Goal: Communication & Community: Share content

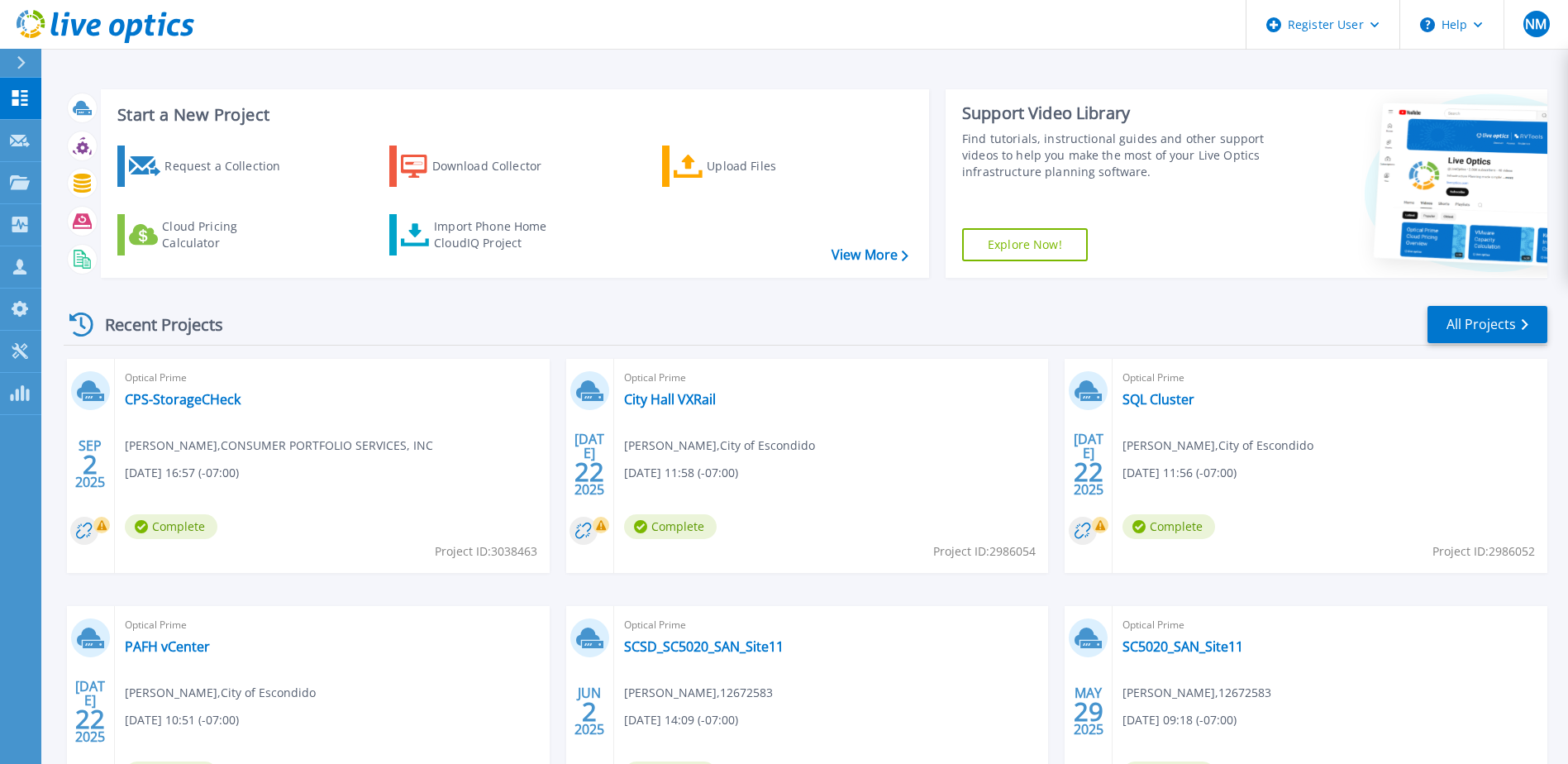
click at [8, 65] on button at bounding box center [20, 63] width 41 height 29
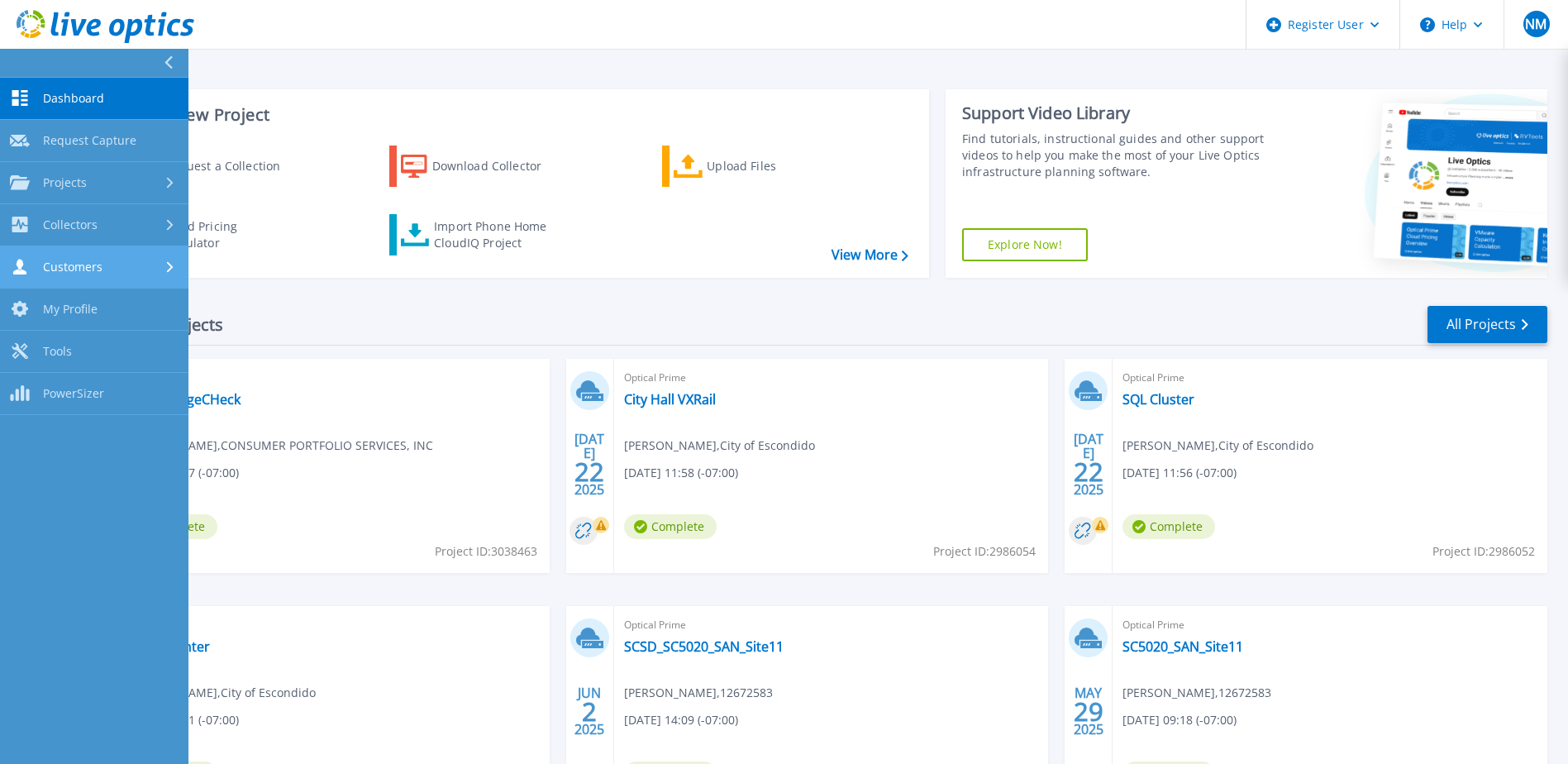
click at [137, 257] on link "Customers Customers" at bounding box center [94, 267] width 188 height 42
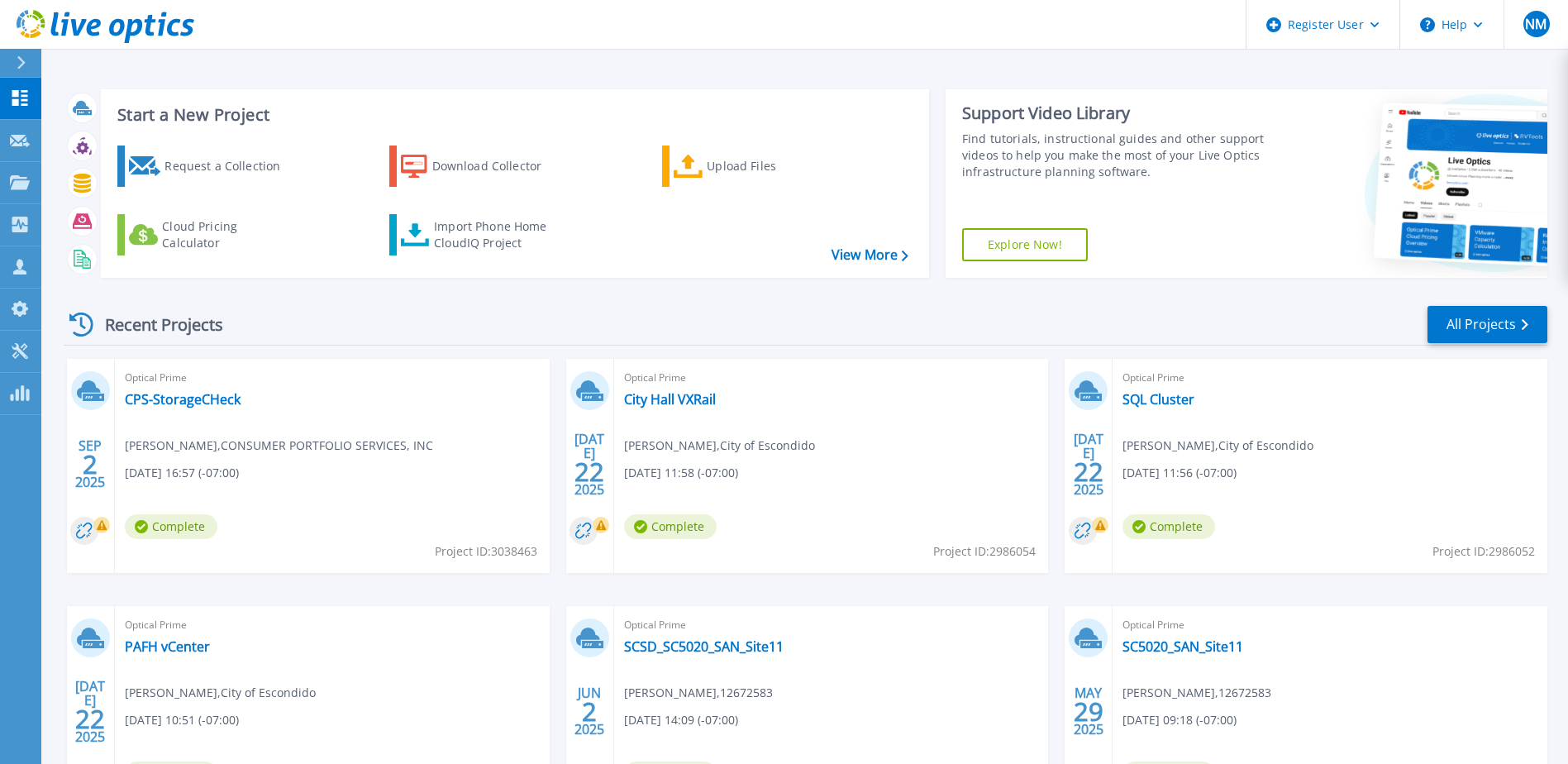
click at [601, 343] on div "Recent Projects All Projects" at bounding box center [805, 325] width 1483 height 41
click at [220, 392] on link "CPS-StorageCHeck" at bounding box center [182, 399] width 116 height 17
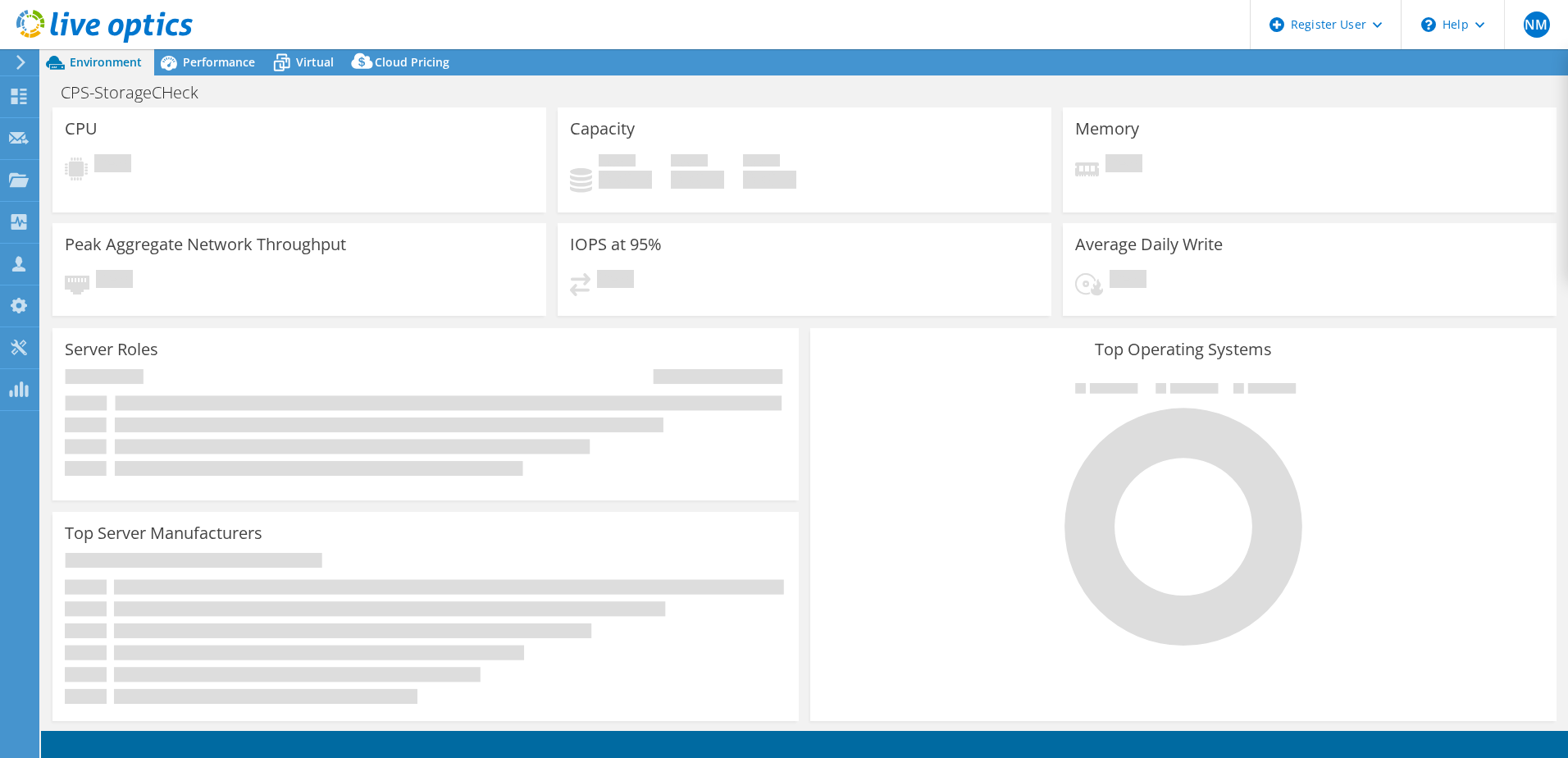
select select "USD"
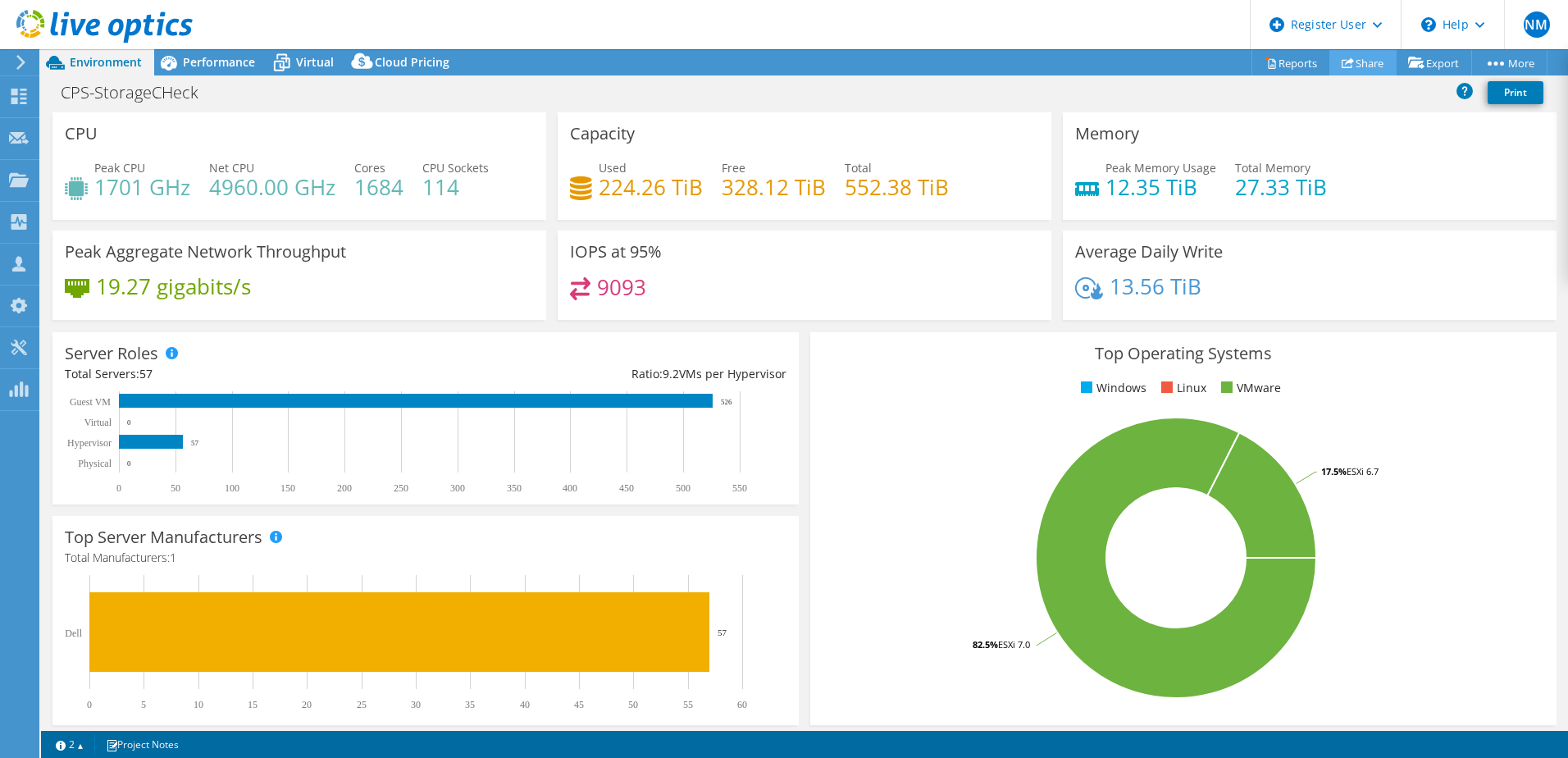
click at [1346, 73] on link "Share" at bounding box center [1364, 63] width 68 height 25
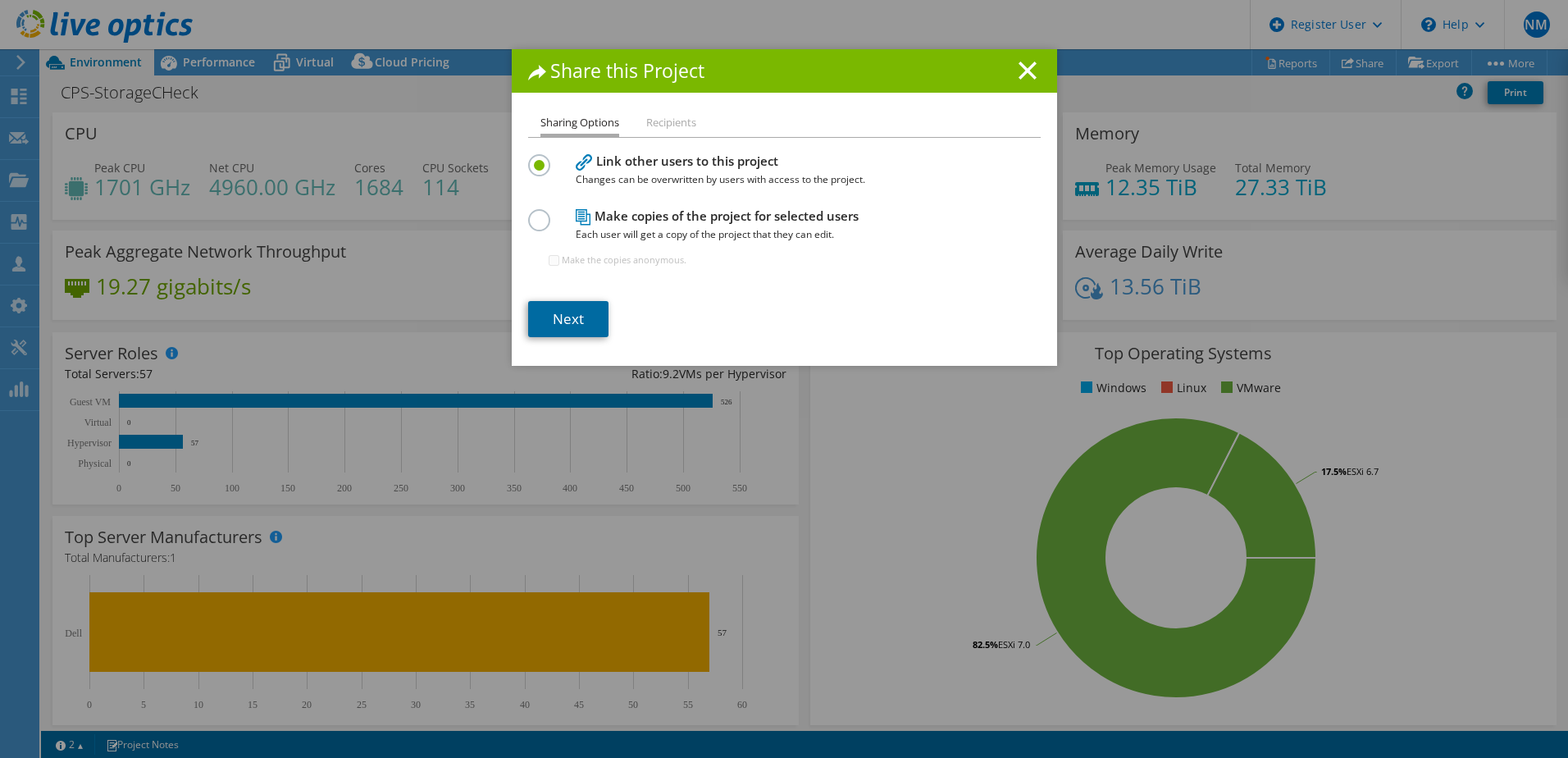
click at [581, 310] on link "Next" at bounding box center [568, 318] width 80 height 36
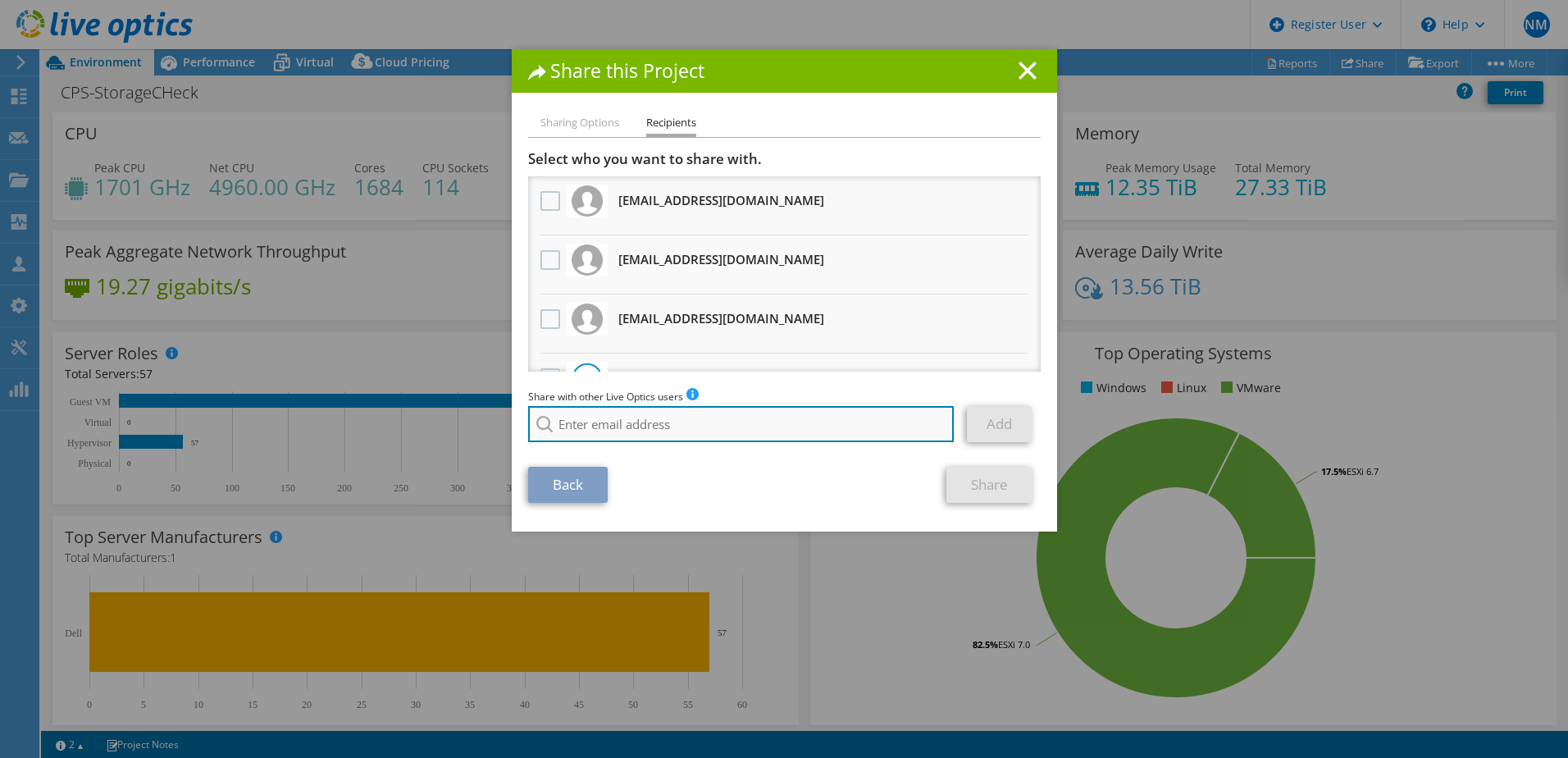
click at [826, 418] on input "search" at bounding box center [741, 423] width 427 height 36
type input "mike.coulter"
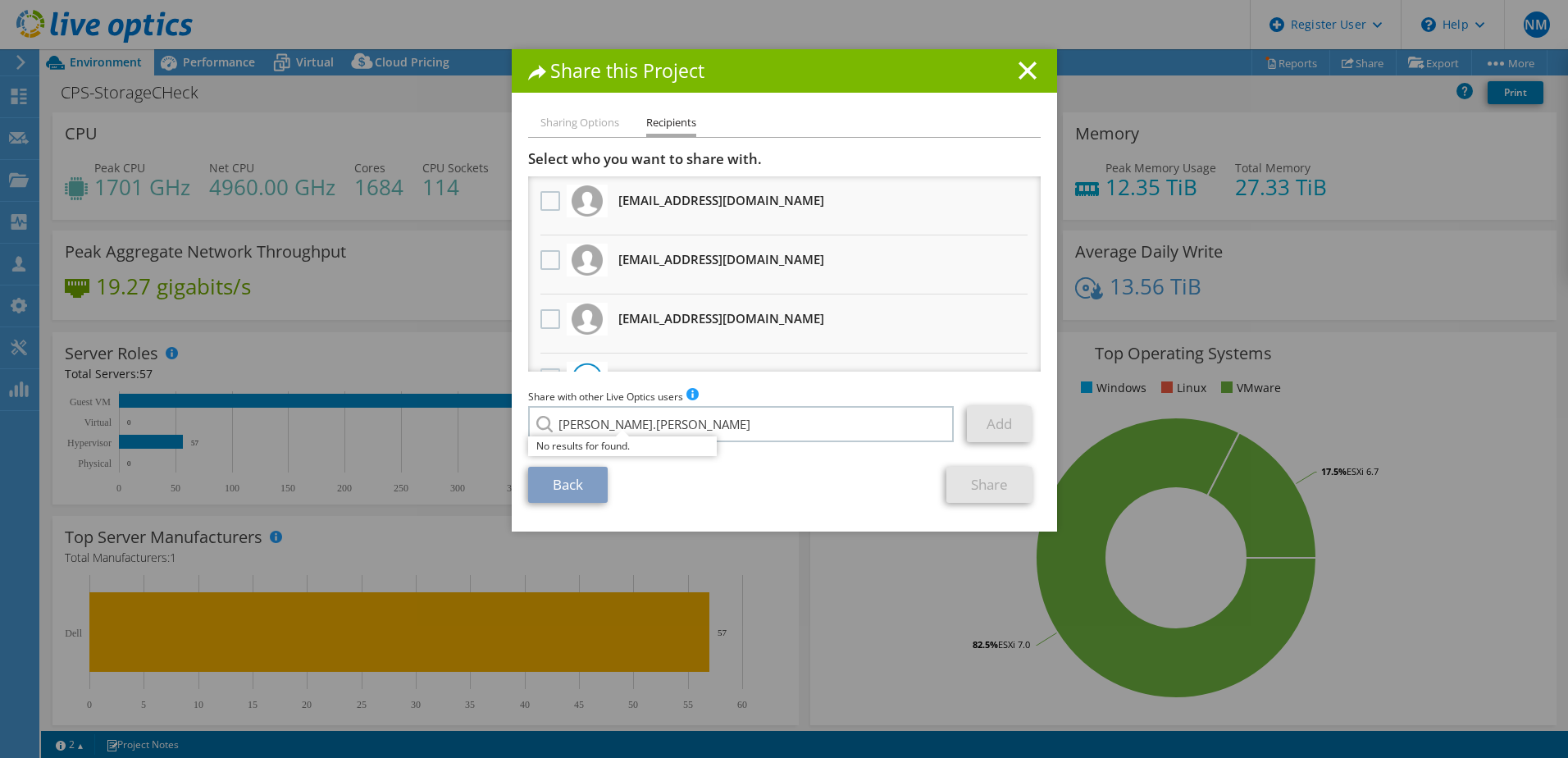
click at [581, 121] on li "Sharing Options" at bounding box center [579, 123] width 78 height 20
click at [1020, 63] on line at bounding box center [1027, 70] width 16 height 16
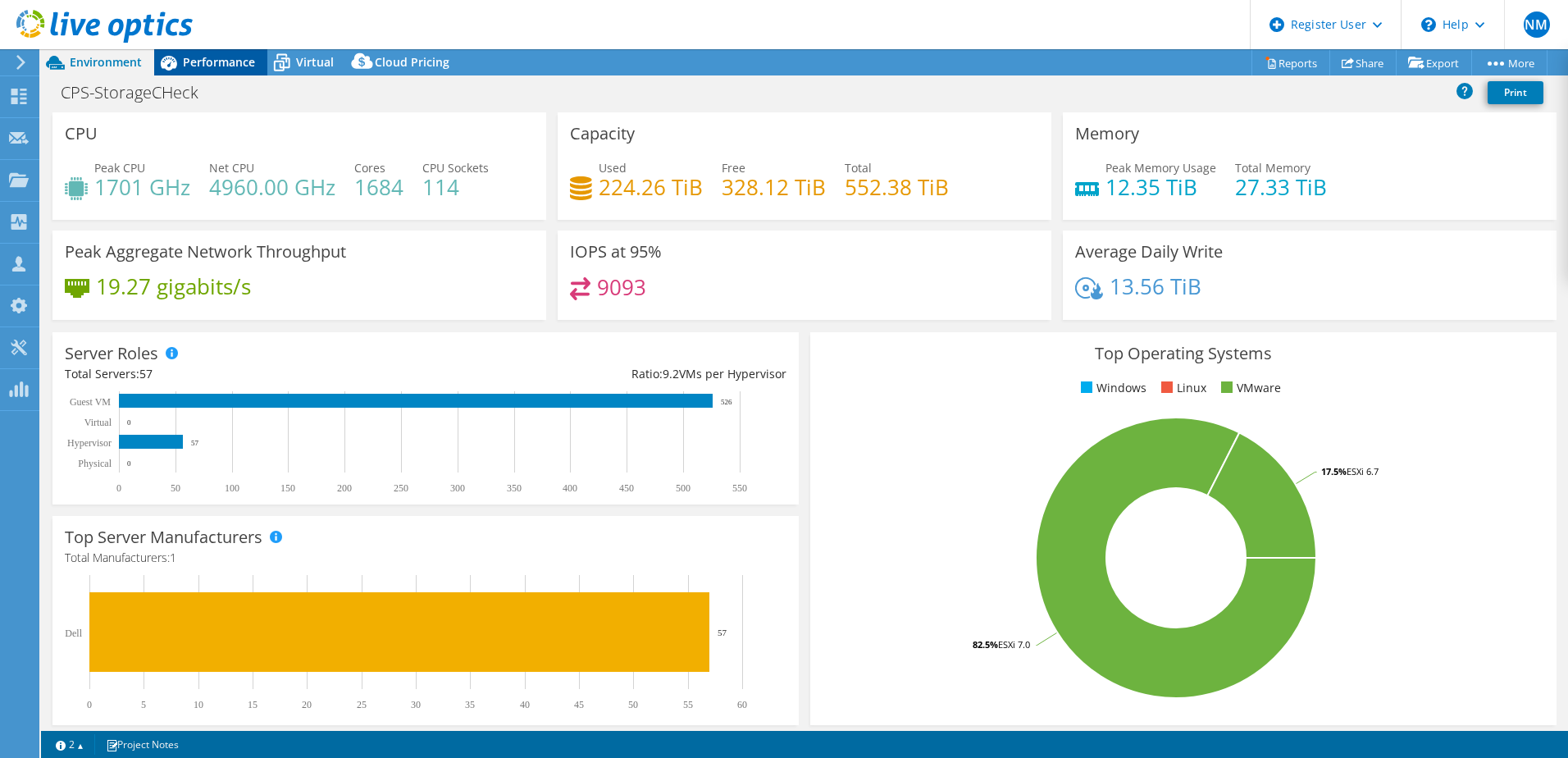
click at [235, 54] on span "Performance" at bounding box center [219, 62] width 73 height 15
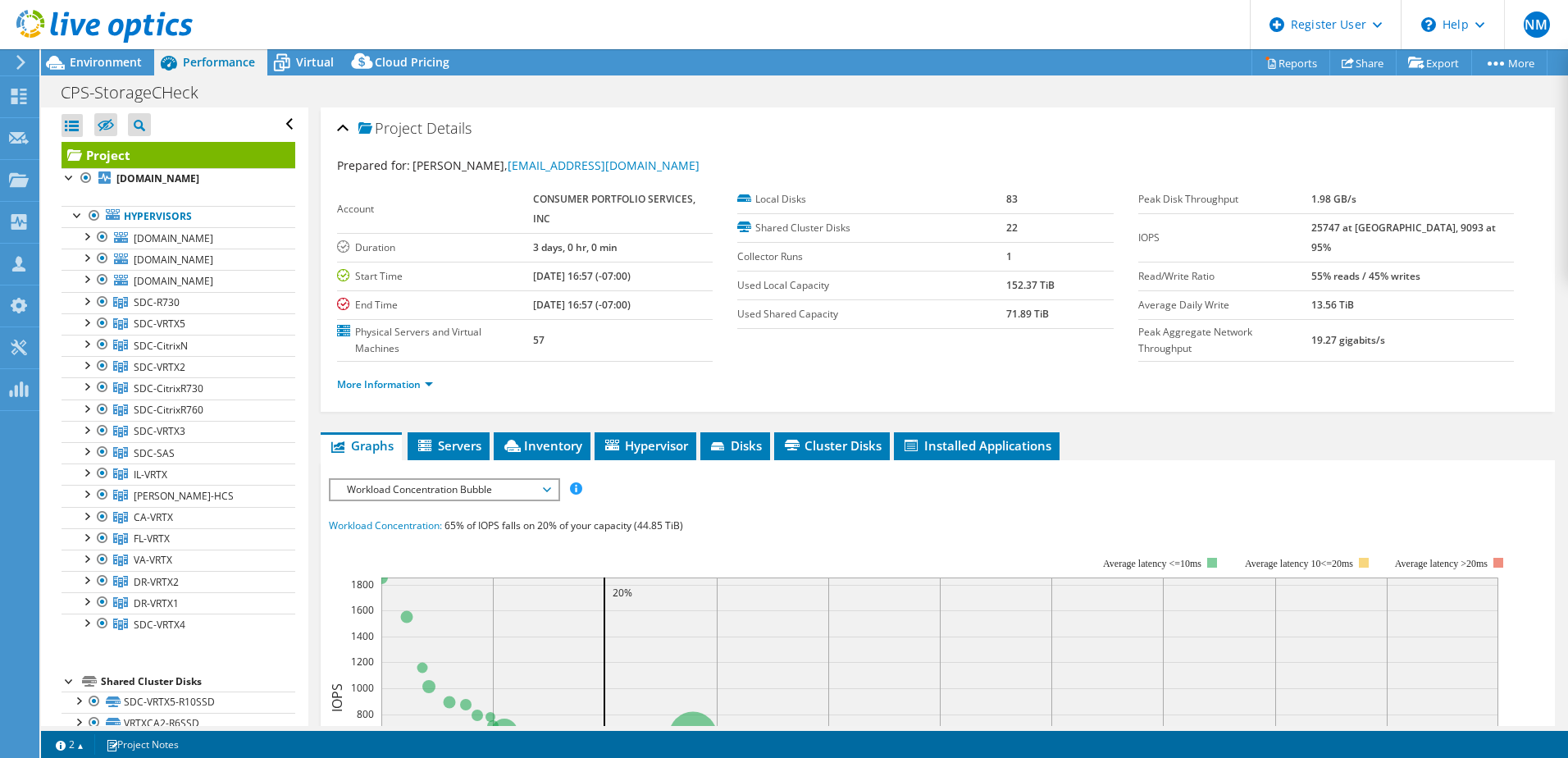
click at [446, 481] on span "Workload Concentration Bubble" at bounding box center [444, 489] width 211 height 19
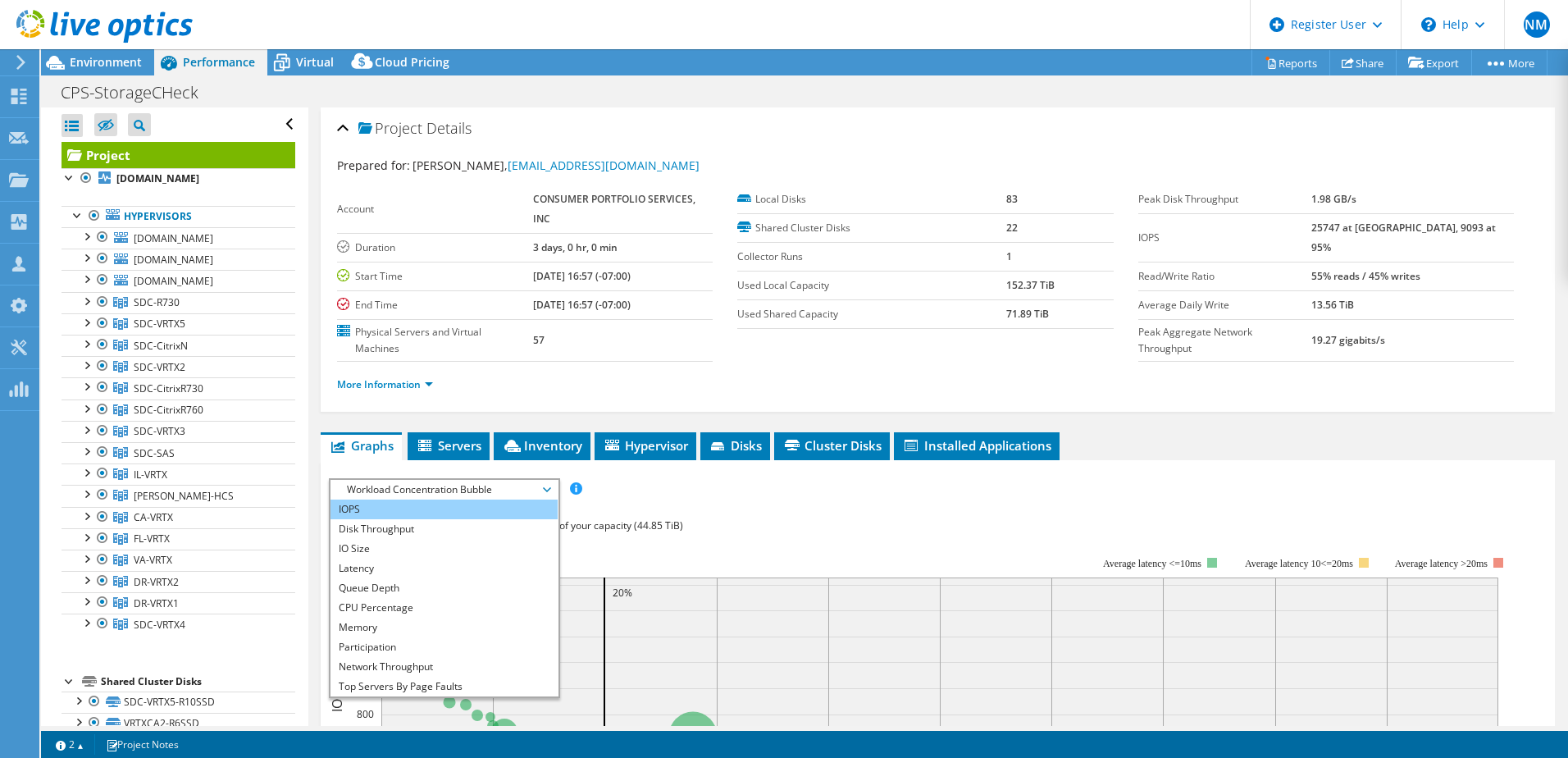
click at [416, 514] on li "IOPS" at bounding box center [444, 509] width 227 height 19
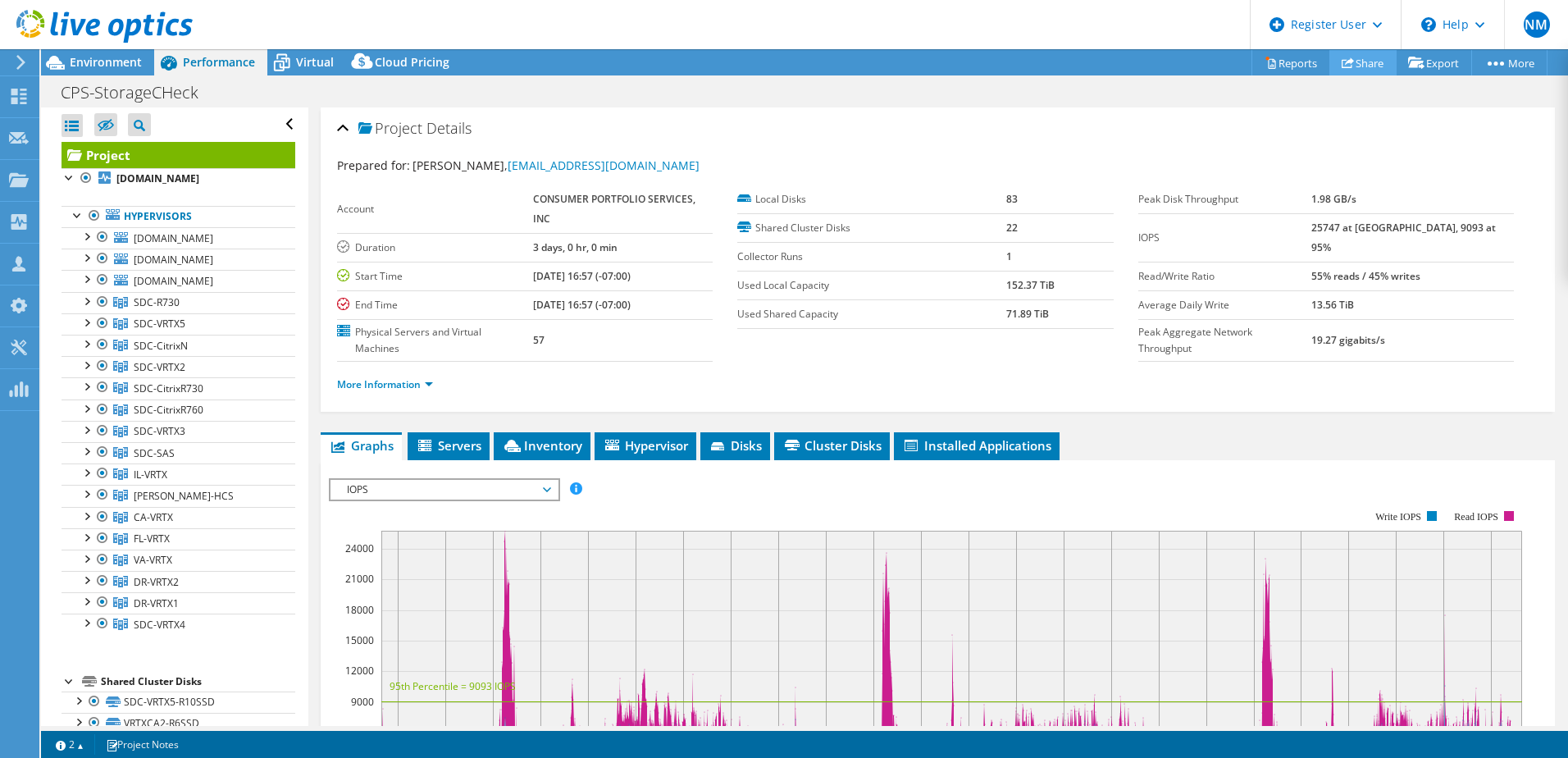
click at [1345, 67] on icon at bounding box center [1347, 63] width 13 height 13
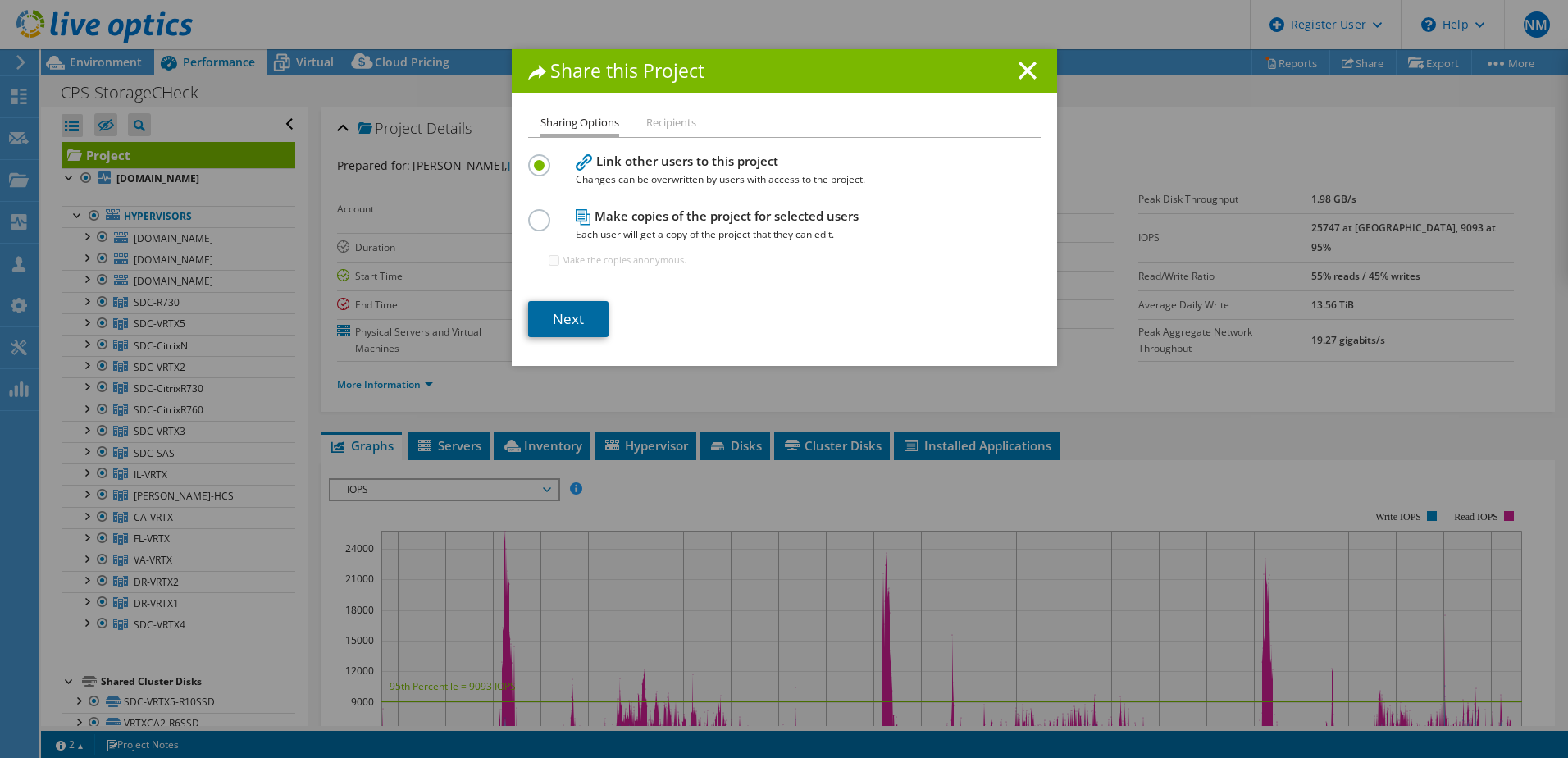
click at [579, 316] on link "Next" at bounding box center [568, 318] width 80 height 36
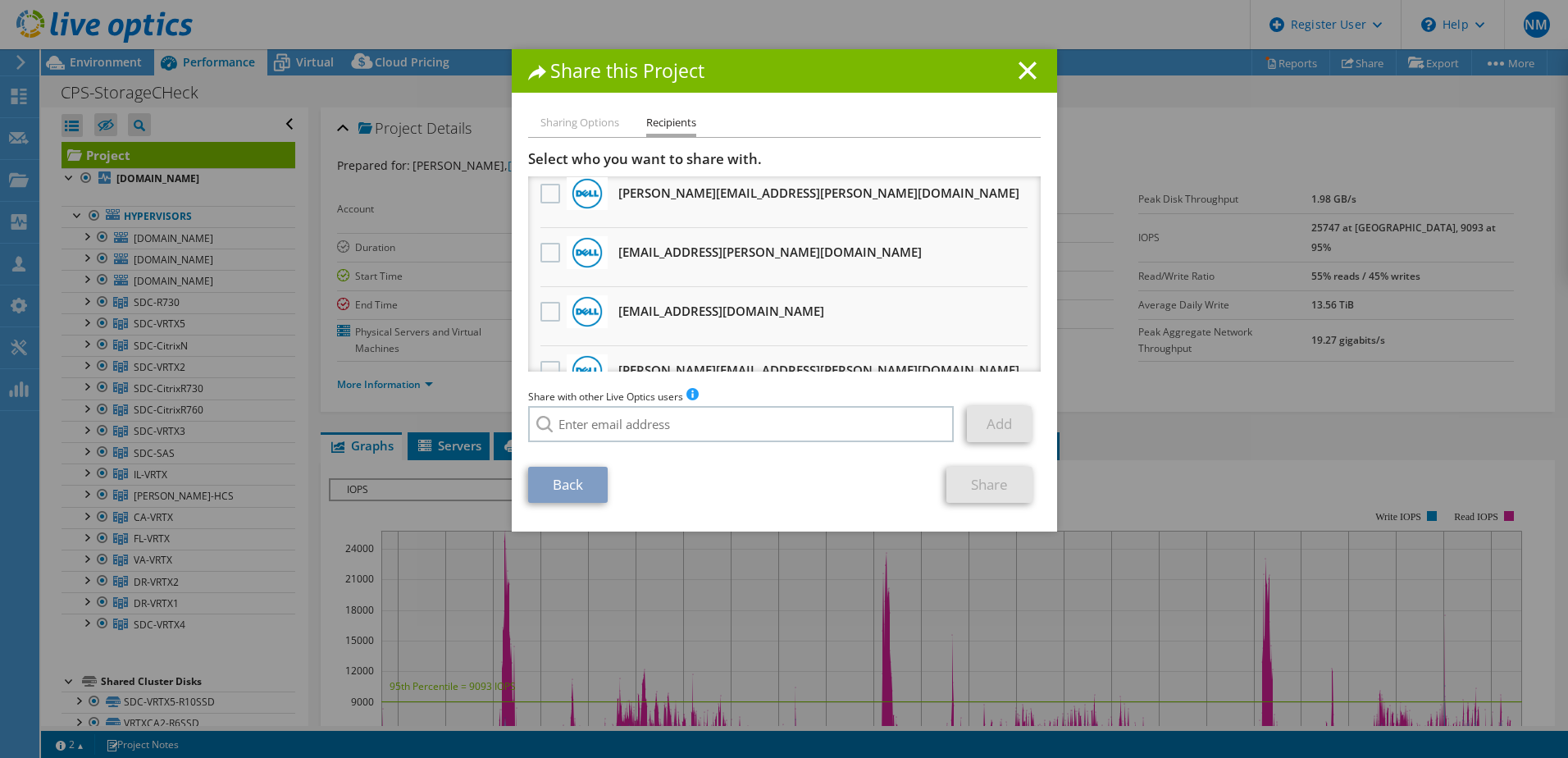
scroll to position [738, 0]
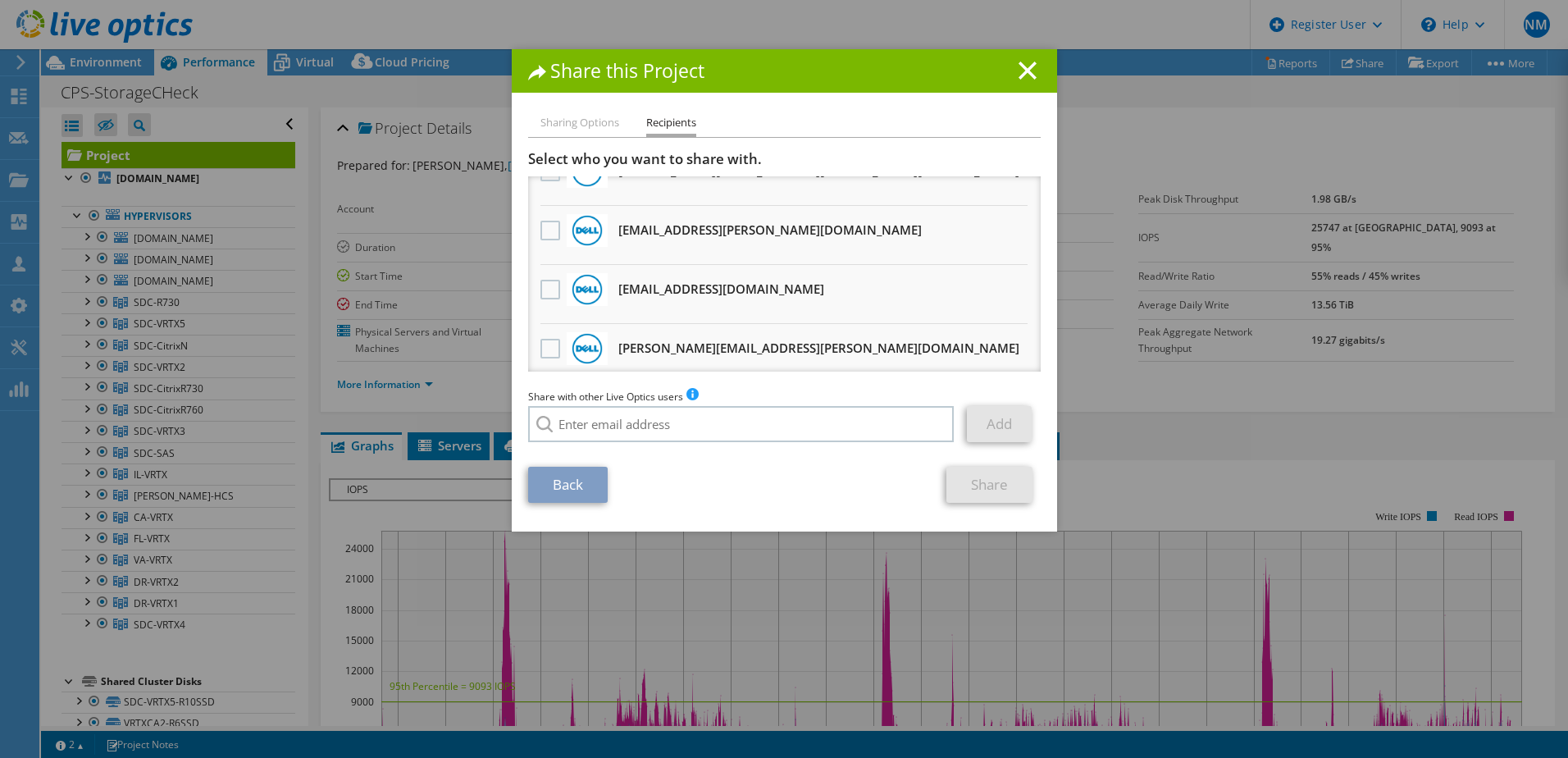
click at [828, 237] on li "Dayton.Weems@dell.com Will receive an anonymous copy" at bounding box center [784, 235] width 513 height 59
click at [541, 224] on label at bounding box center [552, 230] width 24 height 19
click at [0, 0] on input "checkbox" at bounding box center [0, 0] width 0 height 0
click at [951, 491] on link "Share" at bounding box center [990, 483] width 86 height 36
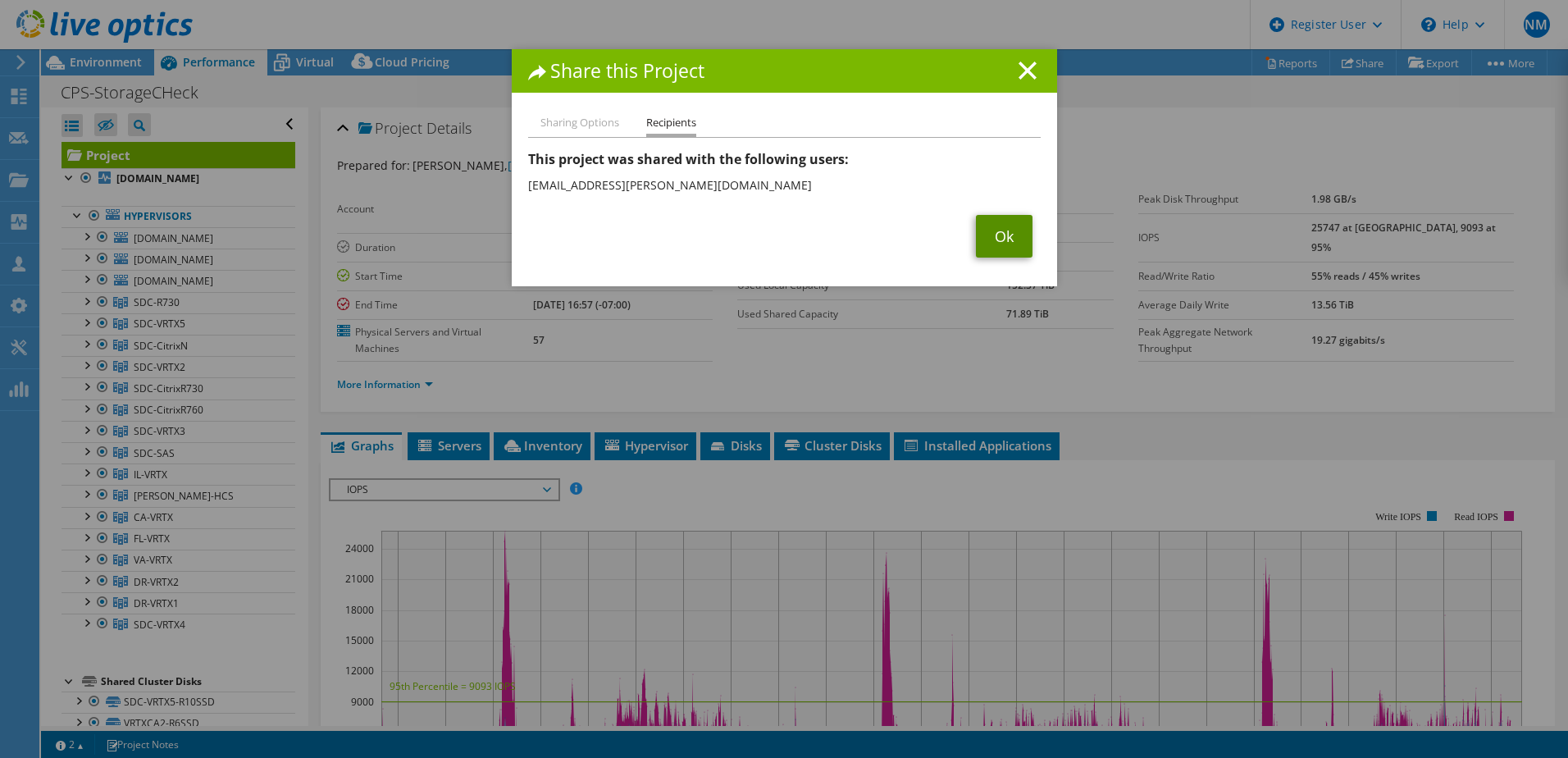
click at [993, 235] on link "Ok" at bounding box center [1004, 236] width 57 height 43
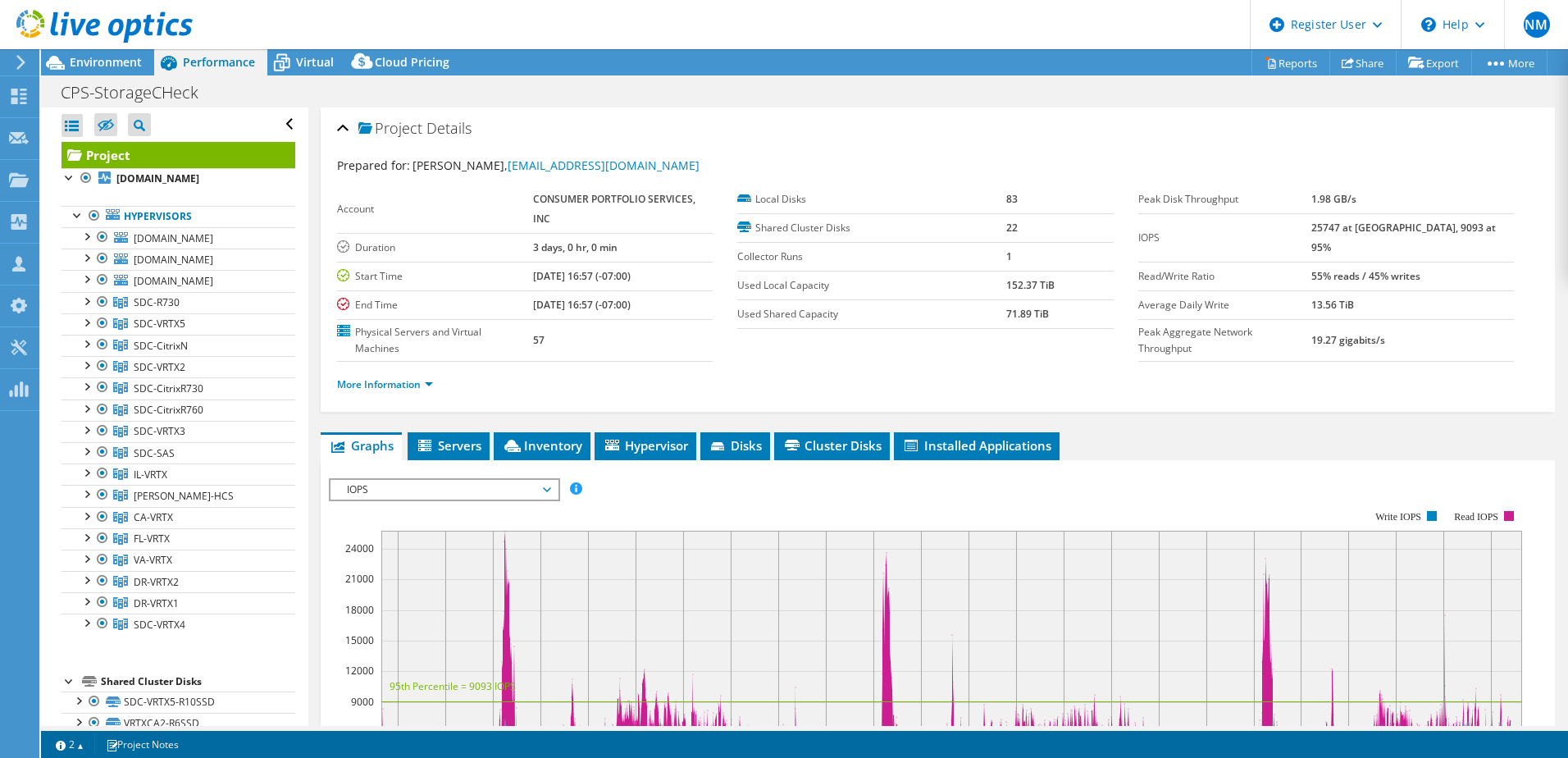
click at [1193, 407] on div "Project Details Prepared for: Hugo VanGorkum, hugo@consumerportfolio.com Accoun…" at bounding box center [938, 259] width 1234 height 305
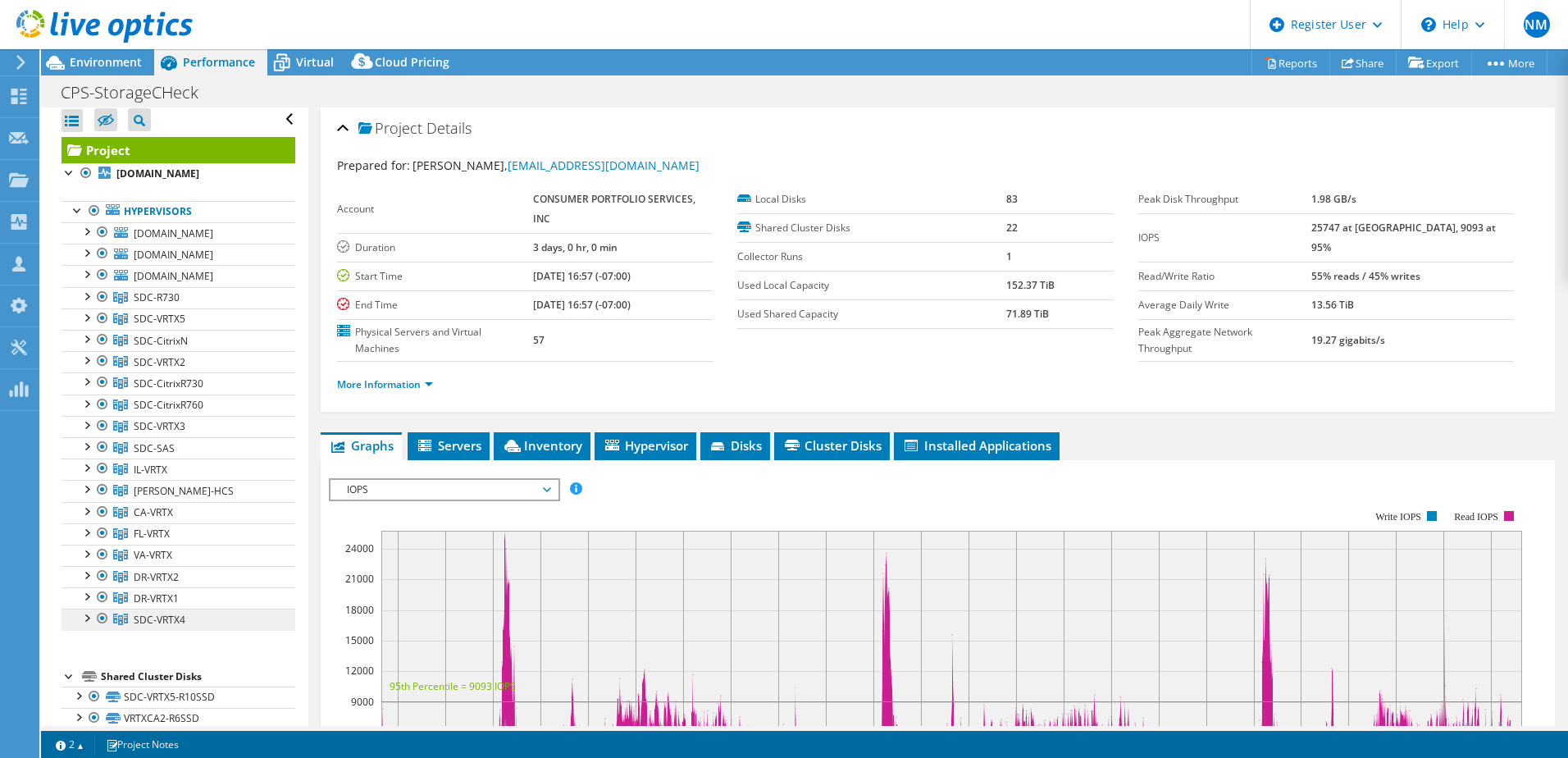
scroll to position [0, 0]
